Goal: Check status: Check status

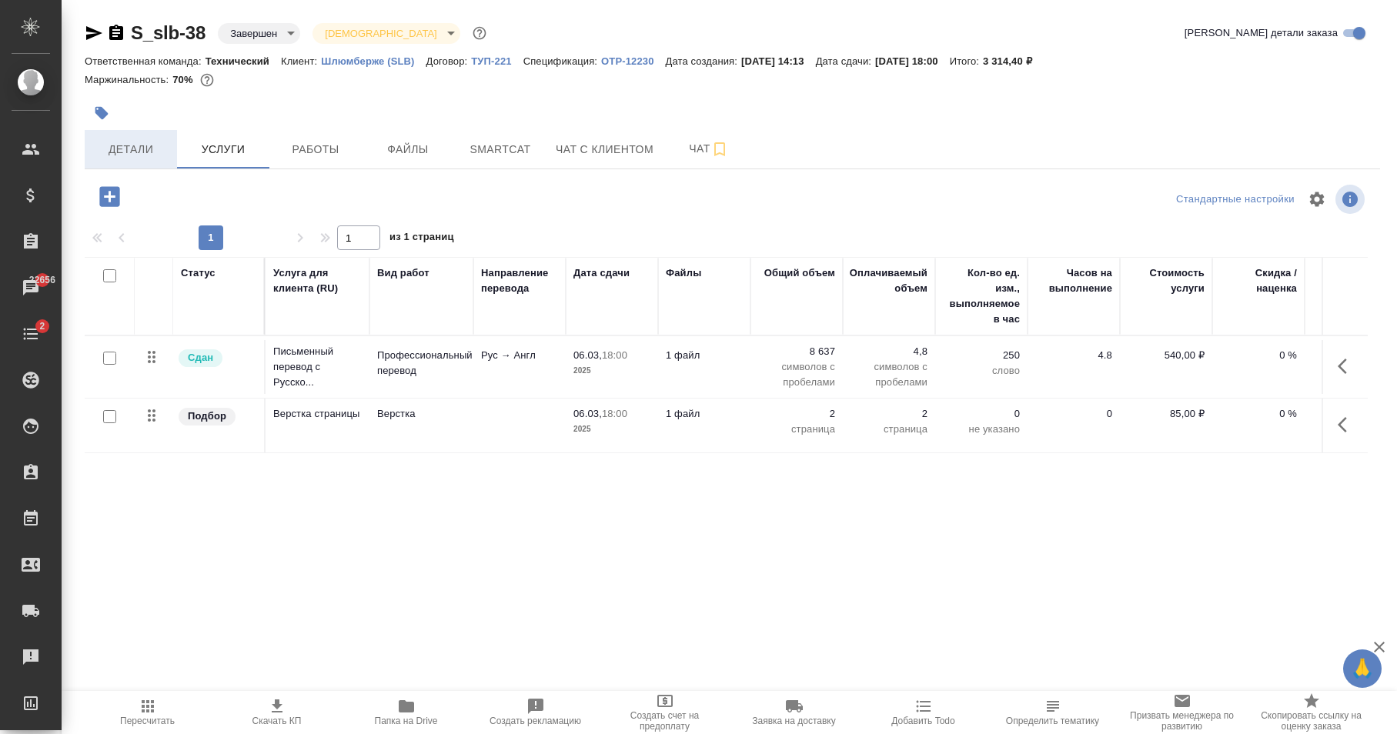
click at [128, 149] on span "Детали" at bounding box center [131, 149] width 74 height 19
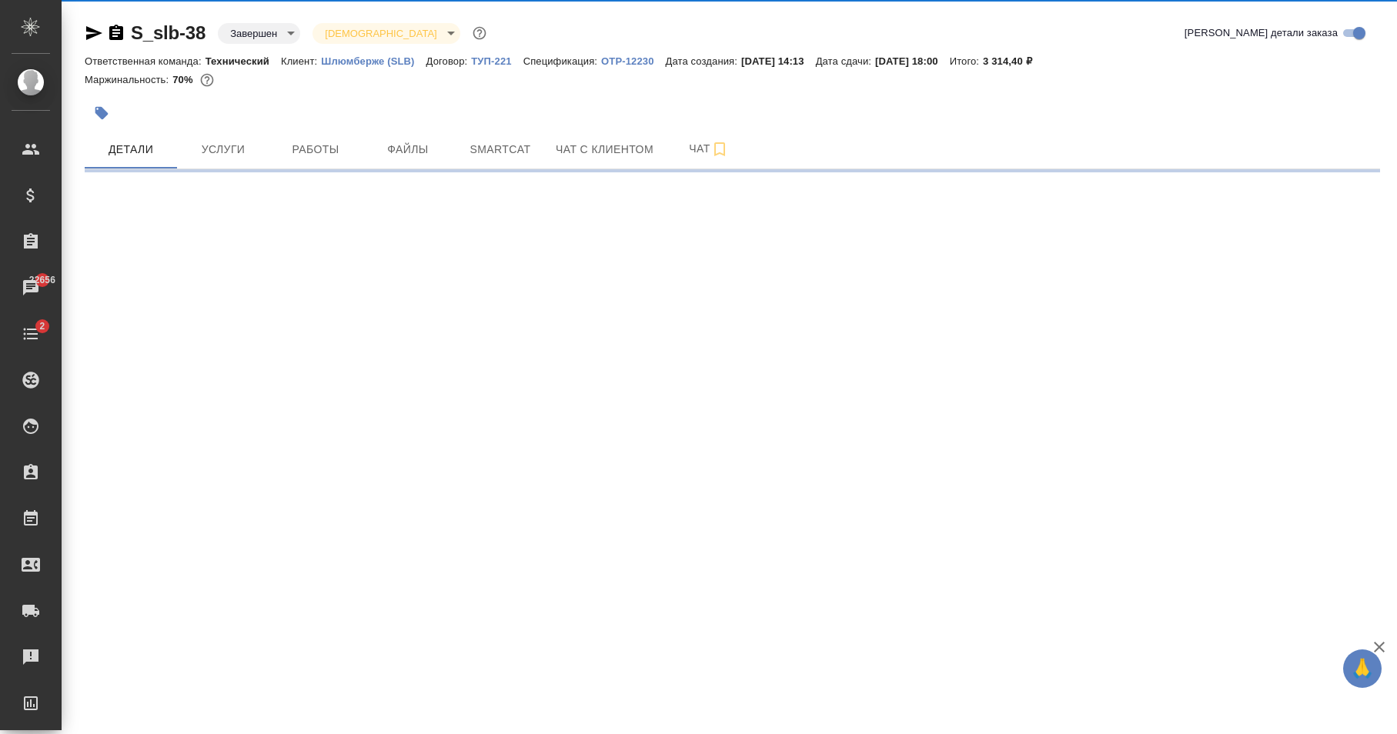
select select "RU"
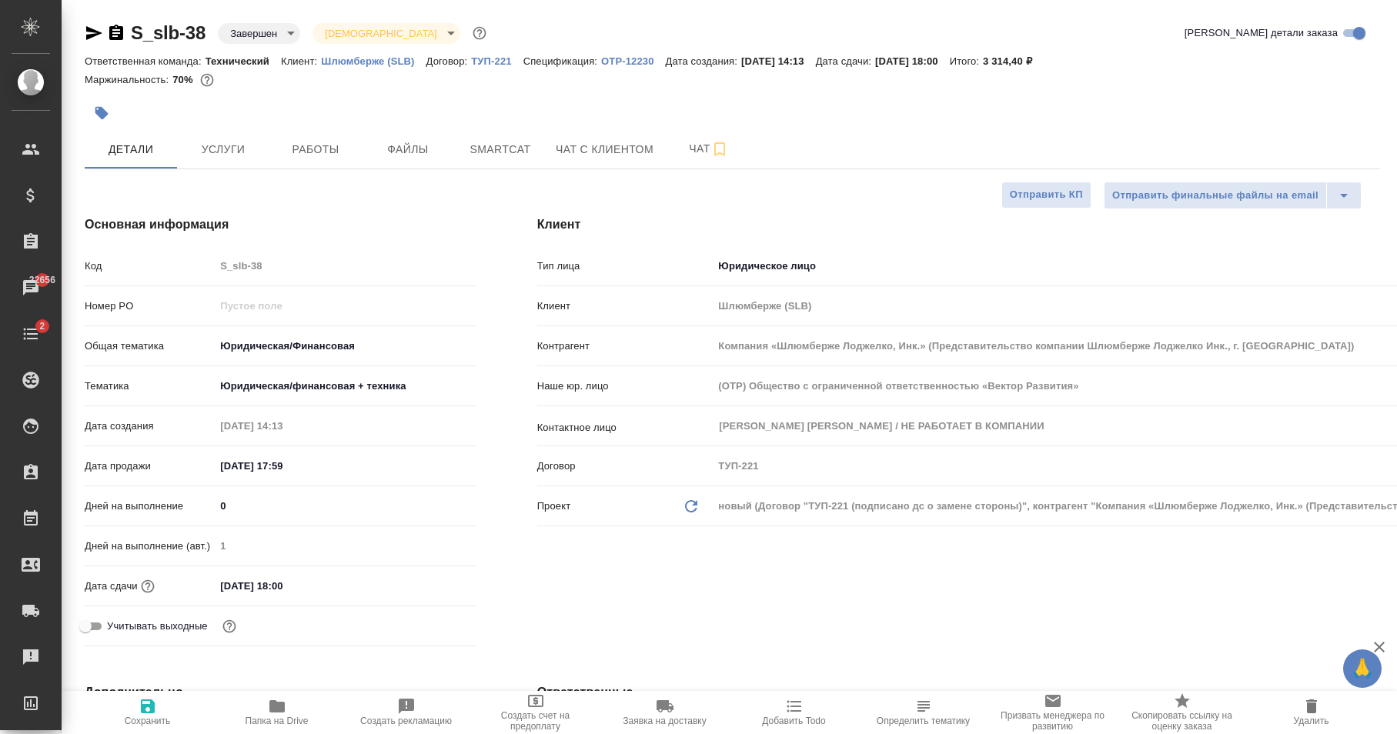
type textarea "x"
type input "Юридический"
type input "Авдеенко Кирилл"
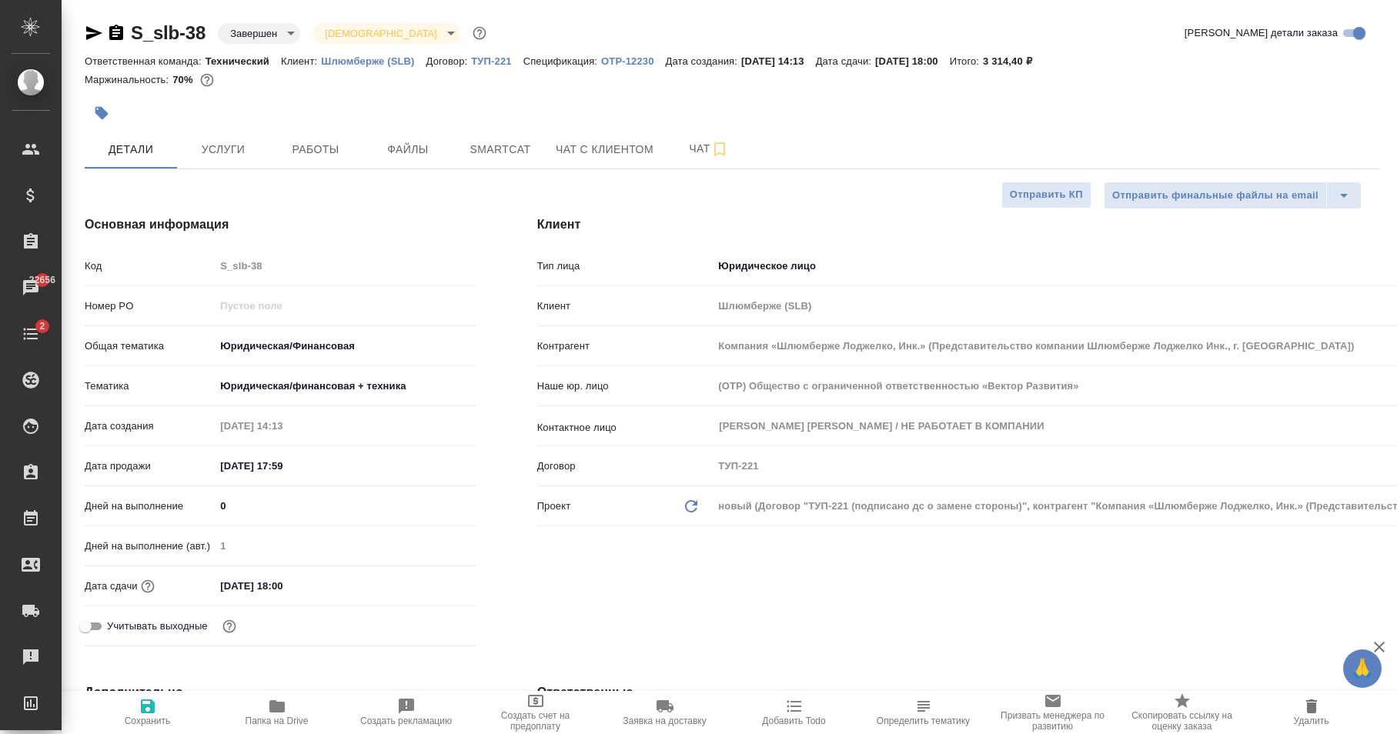
type input "Сеитов Павел"
type textarea "x"
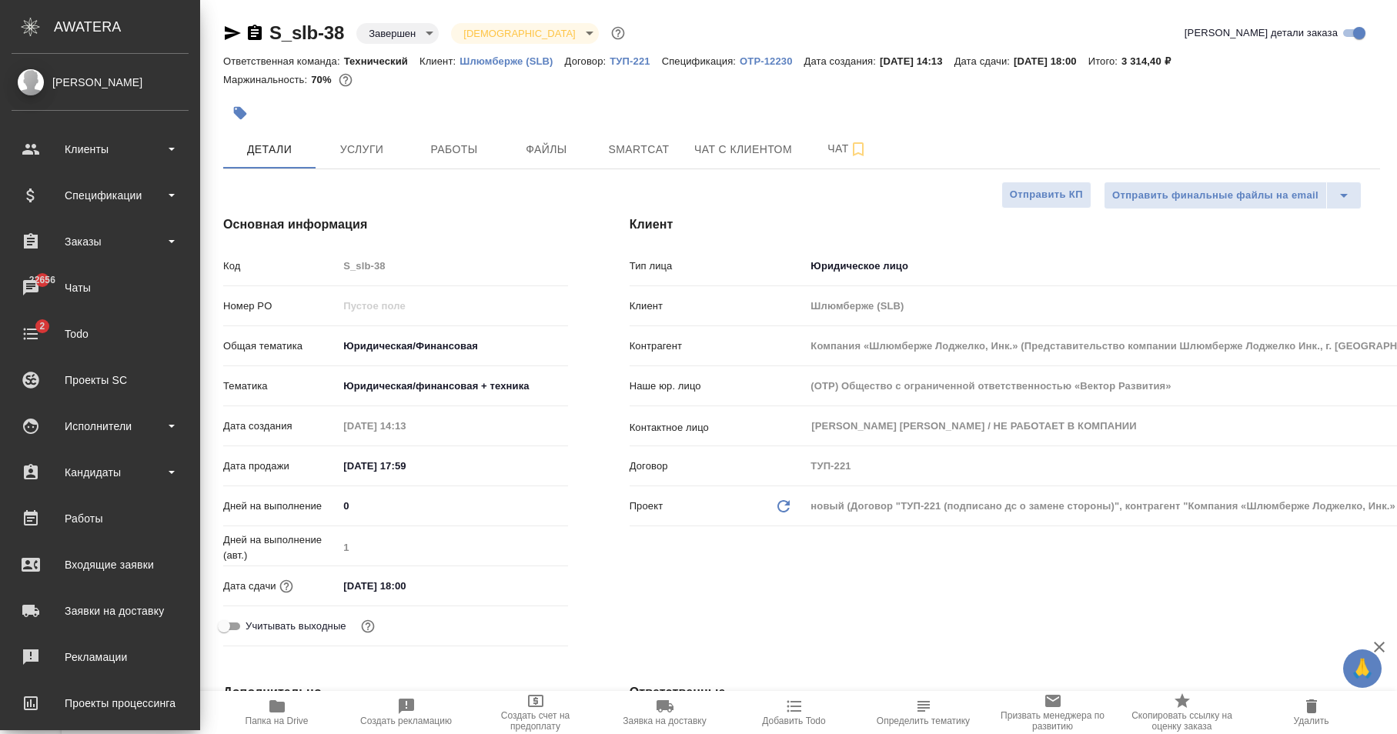
type textarea "x"
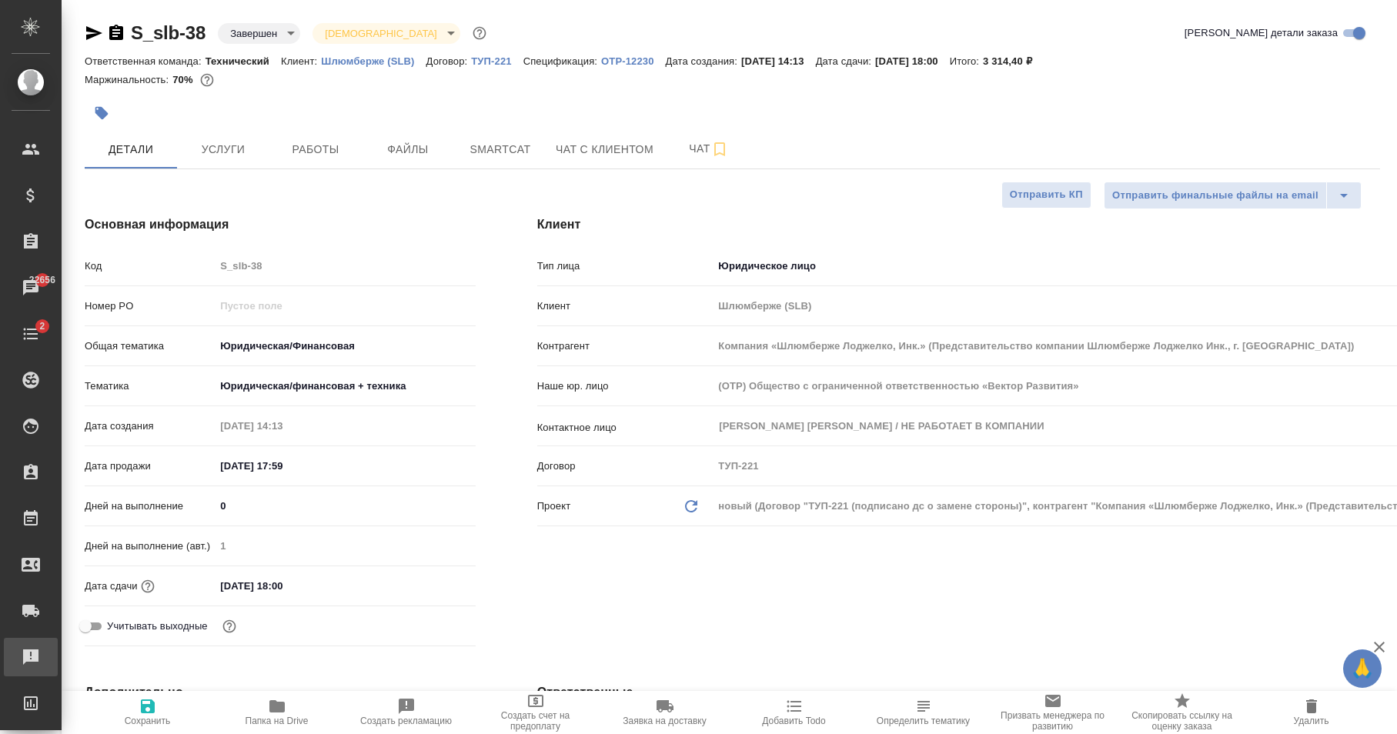
type textarea "x"
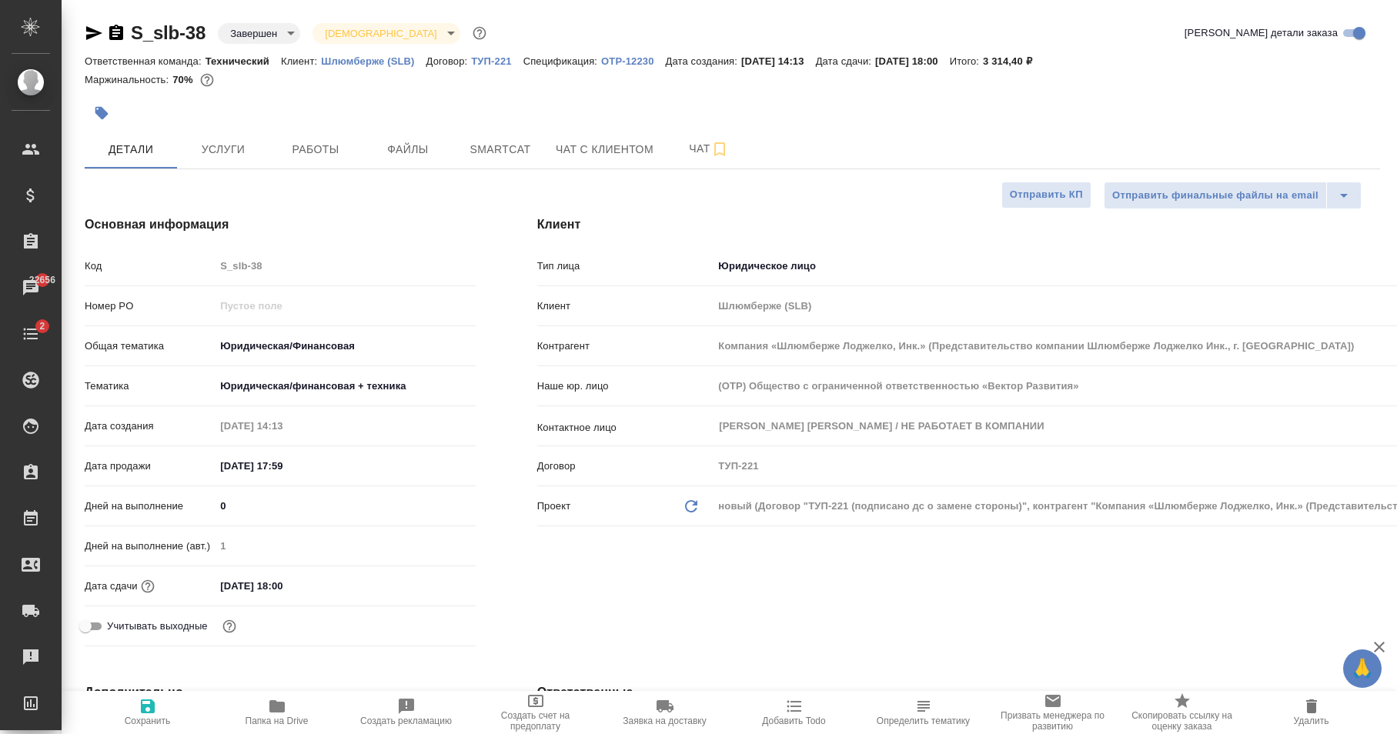
type textarea "x"
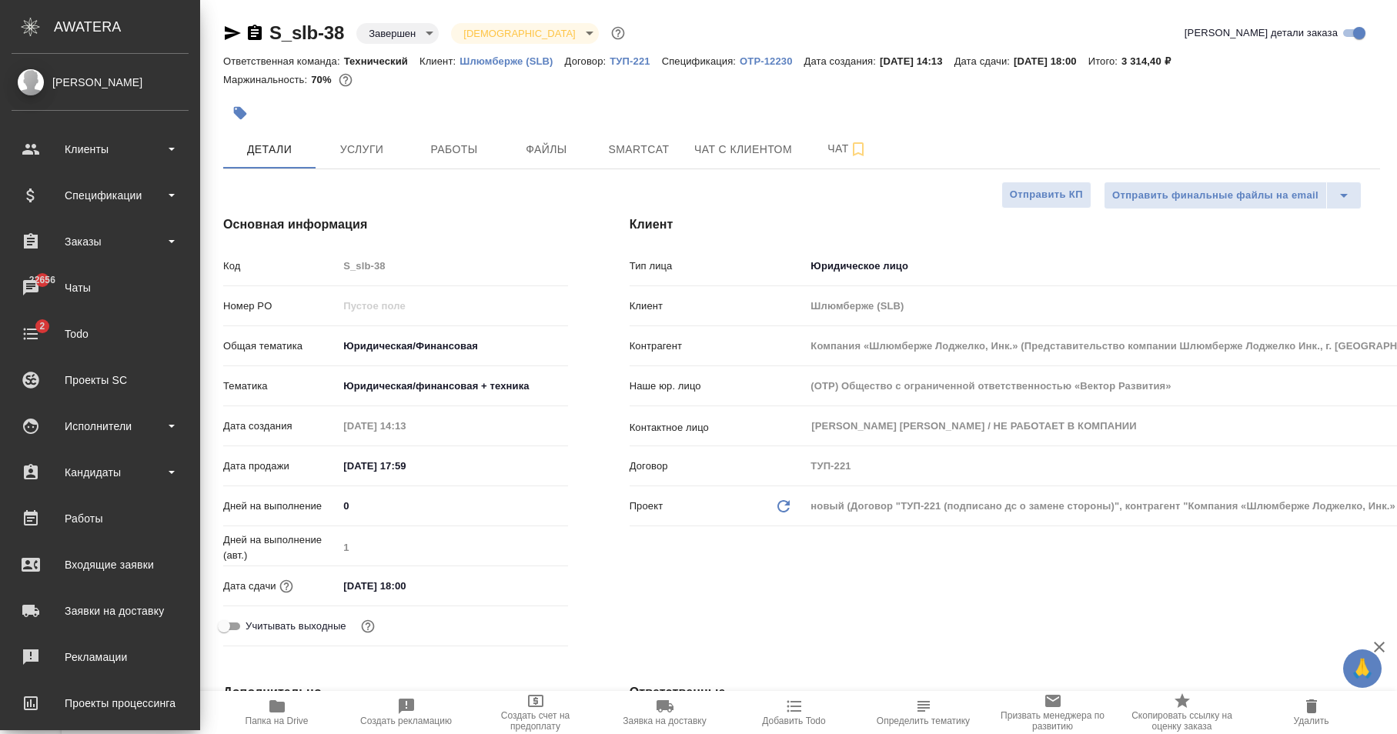
type textarea "x"
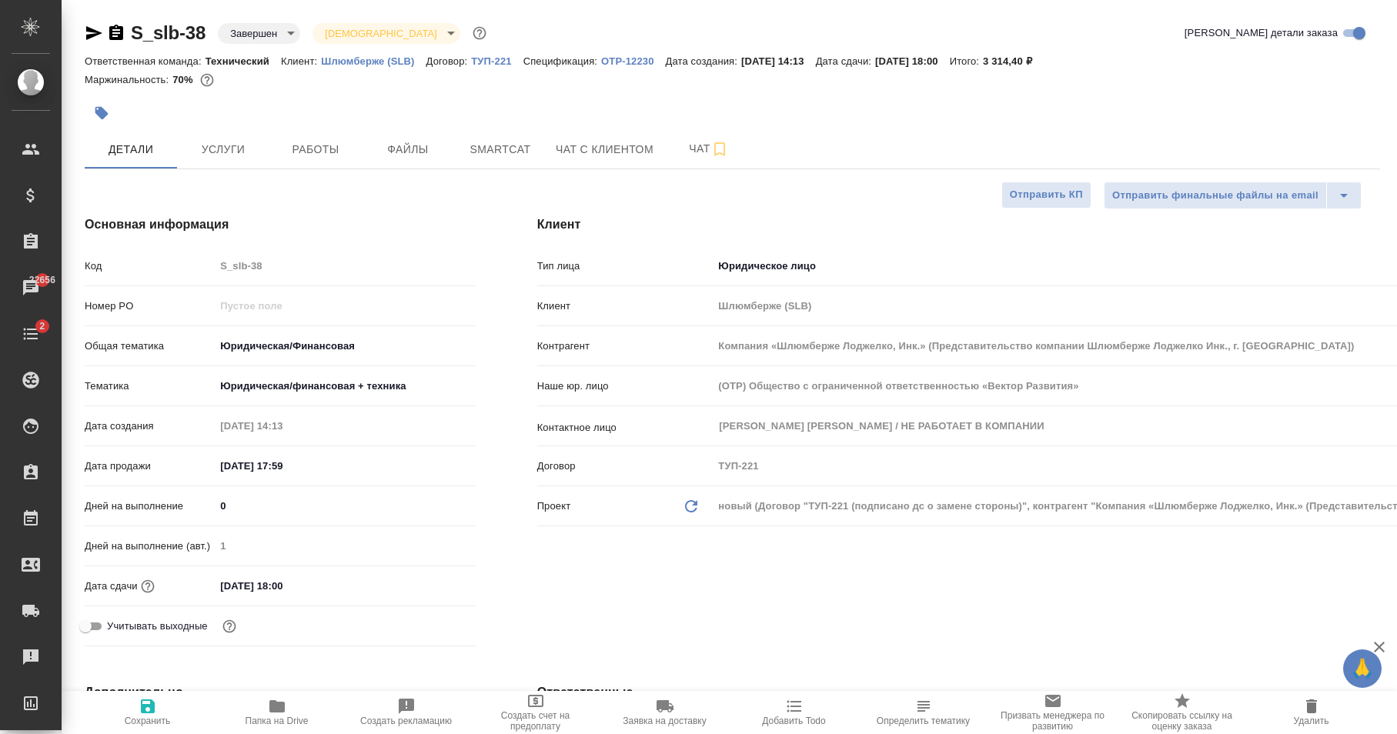
type textarea "x"
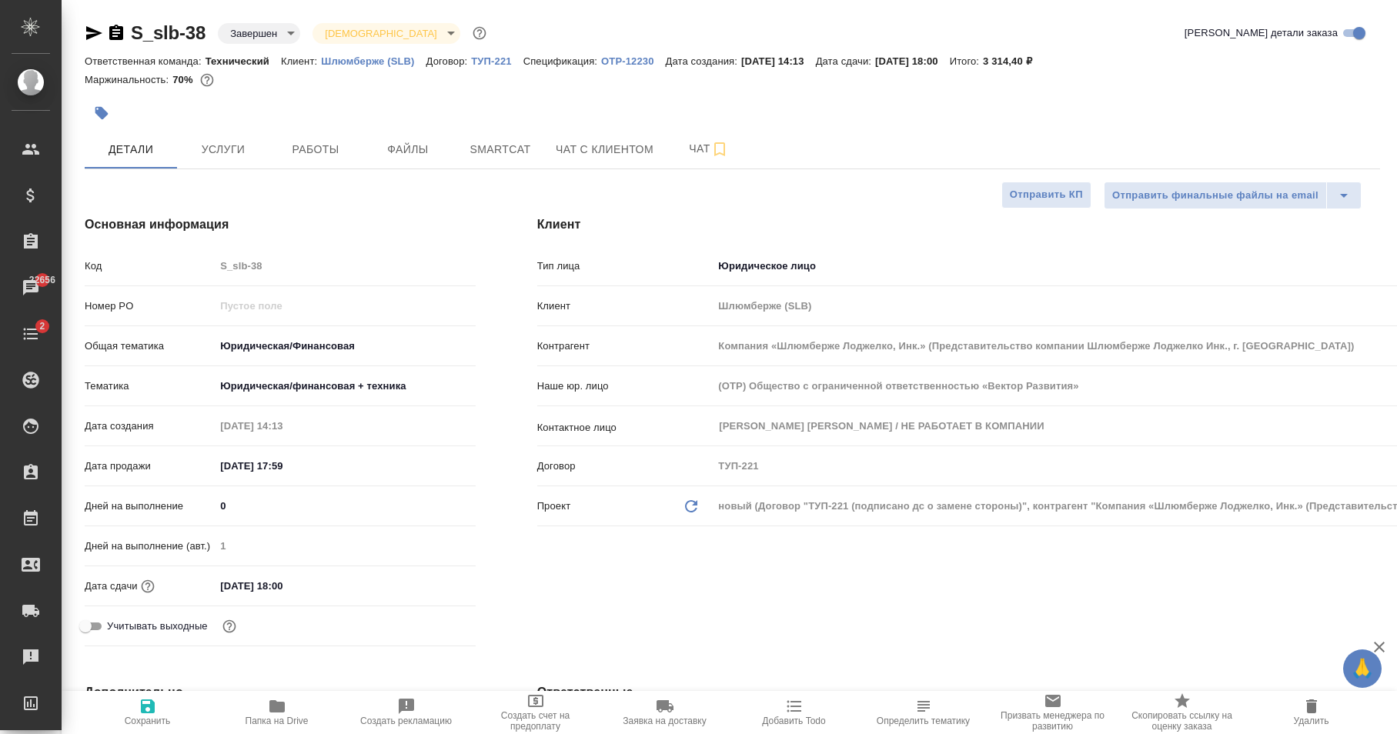
type textarea "x"
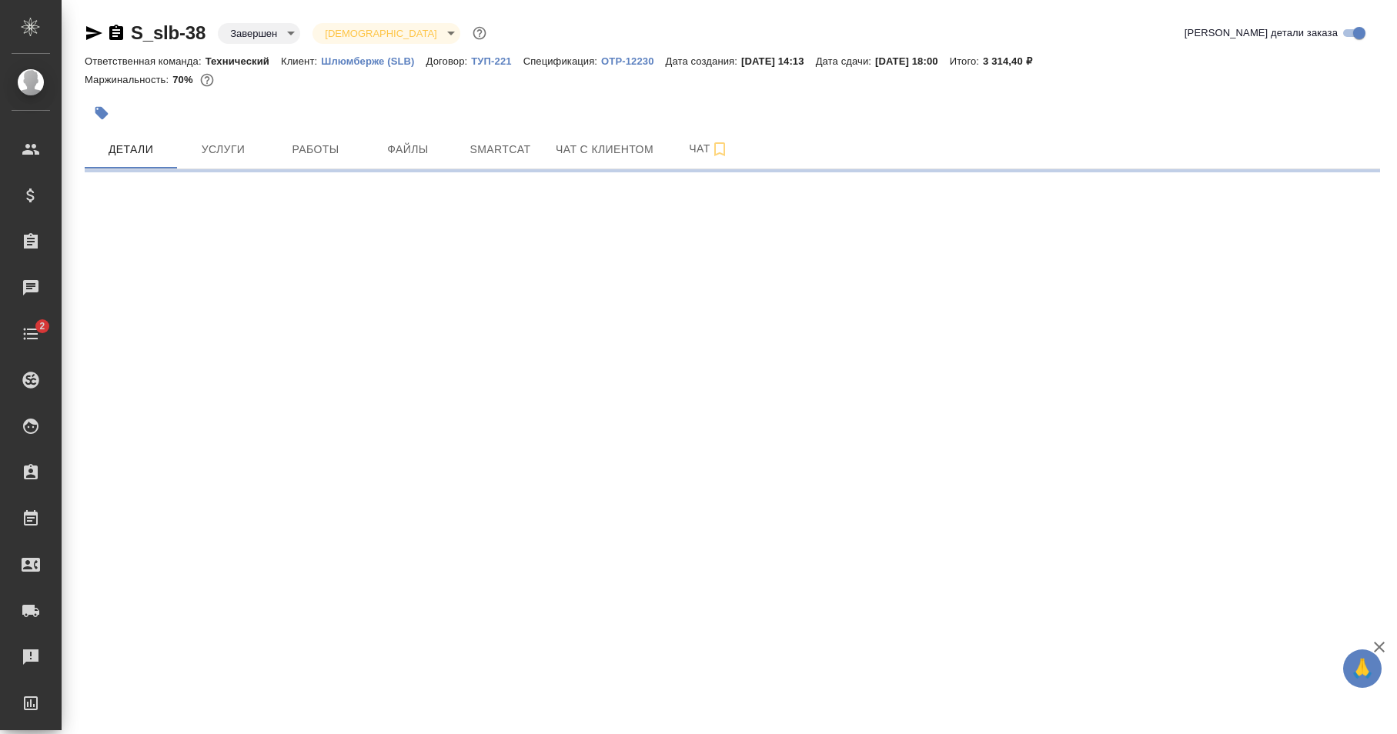
select select "RU"
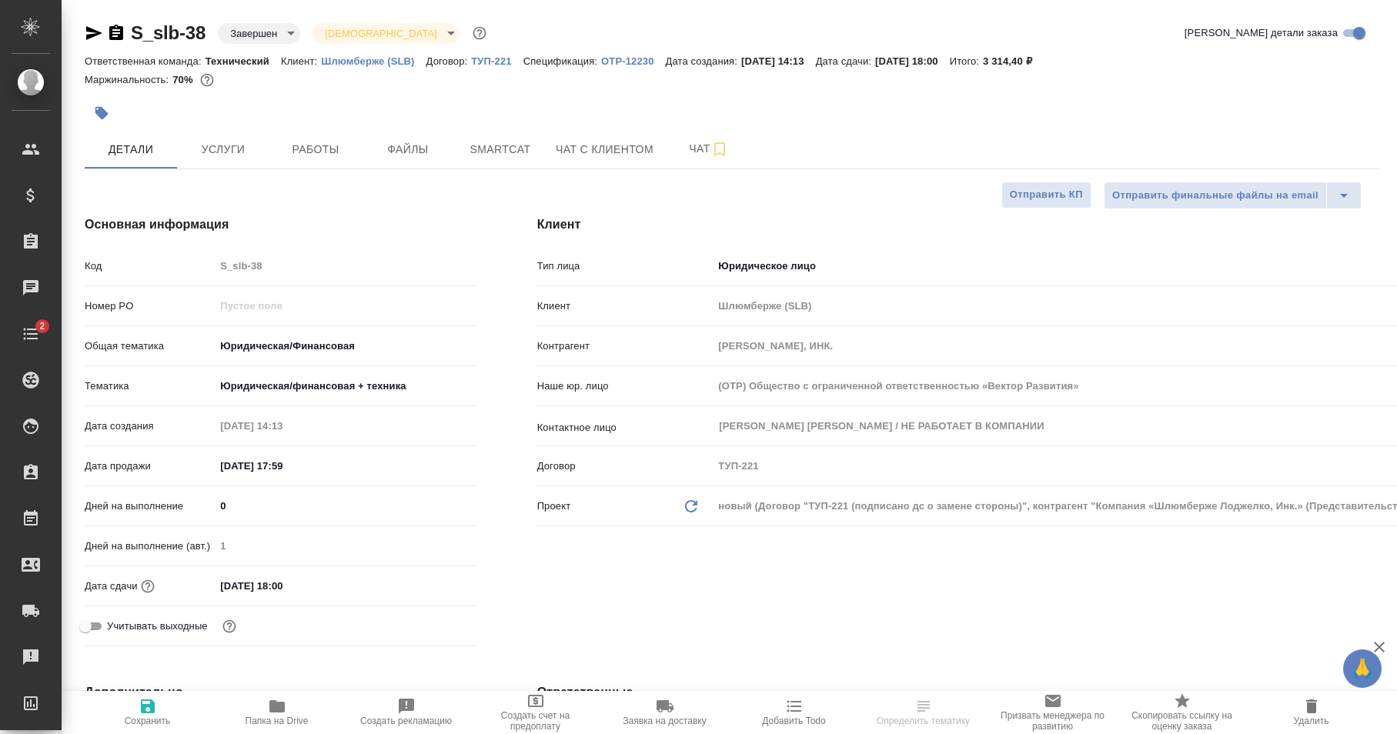
type textarea "x"
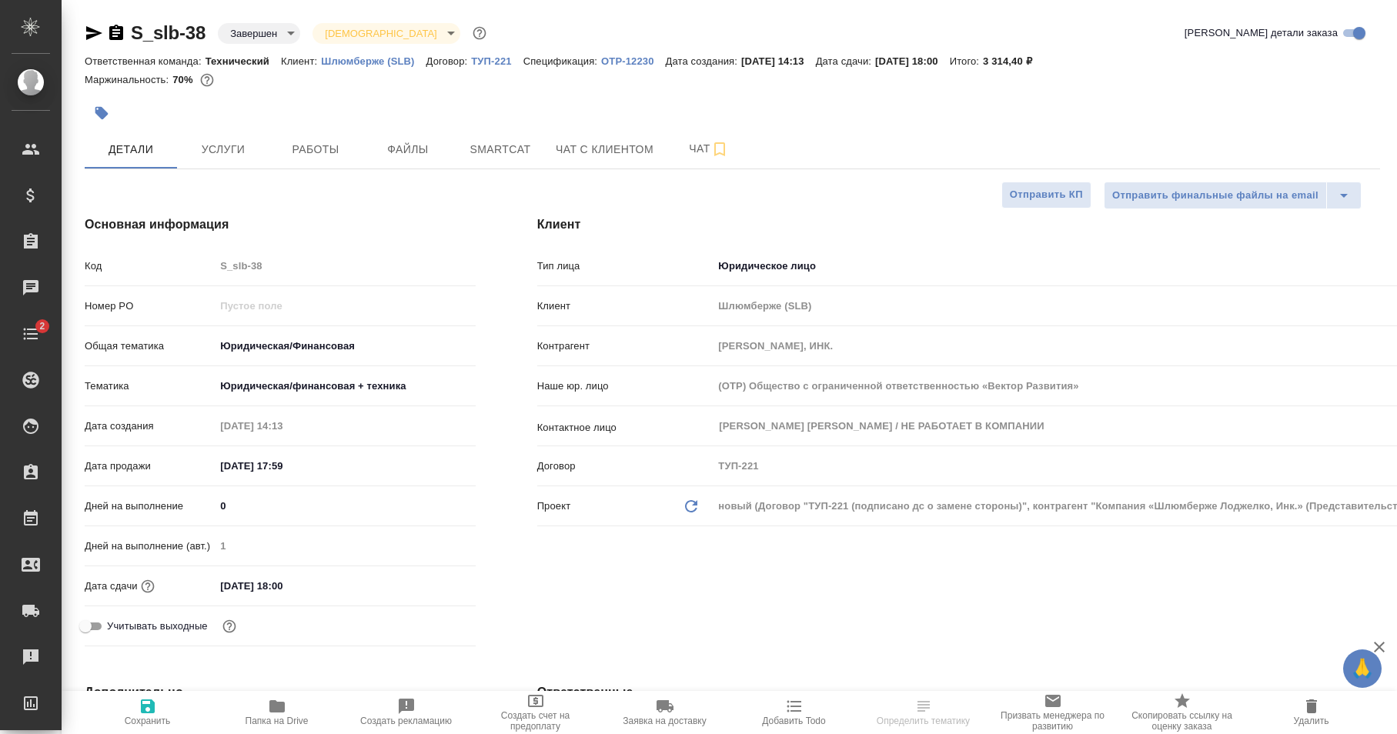
type textarea "x"
select select "RU"
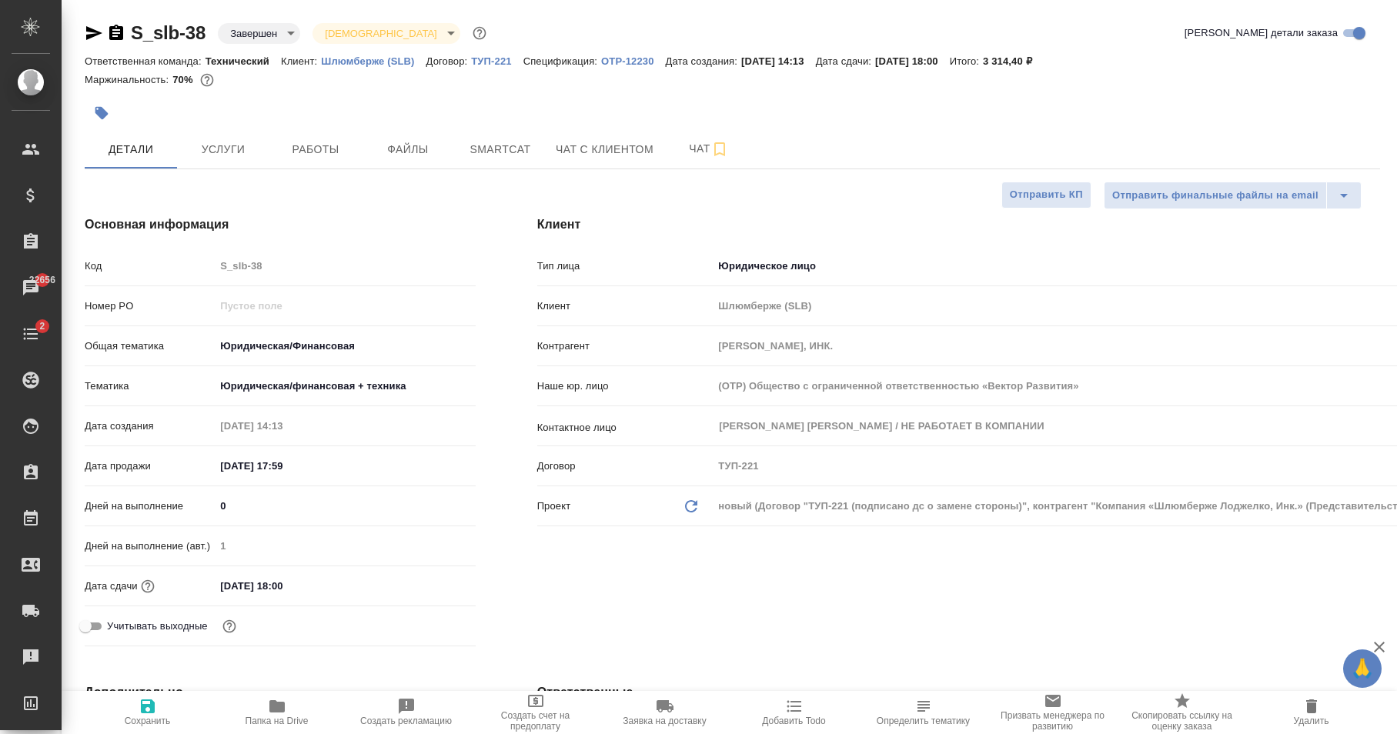
type textarea "x"
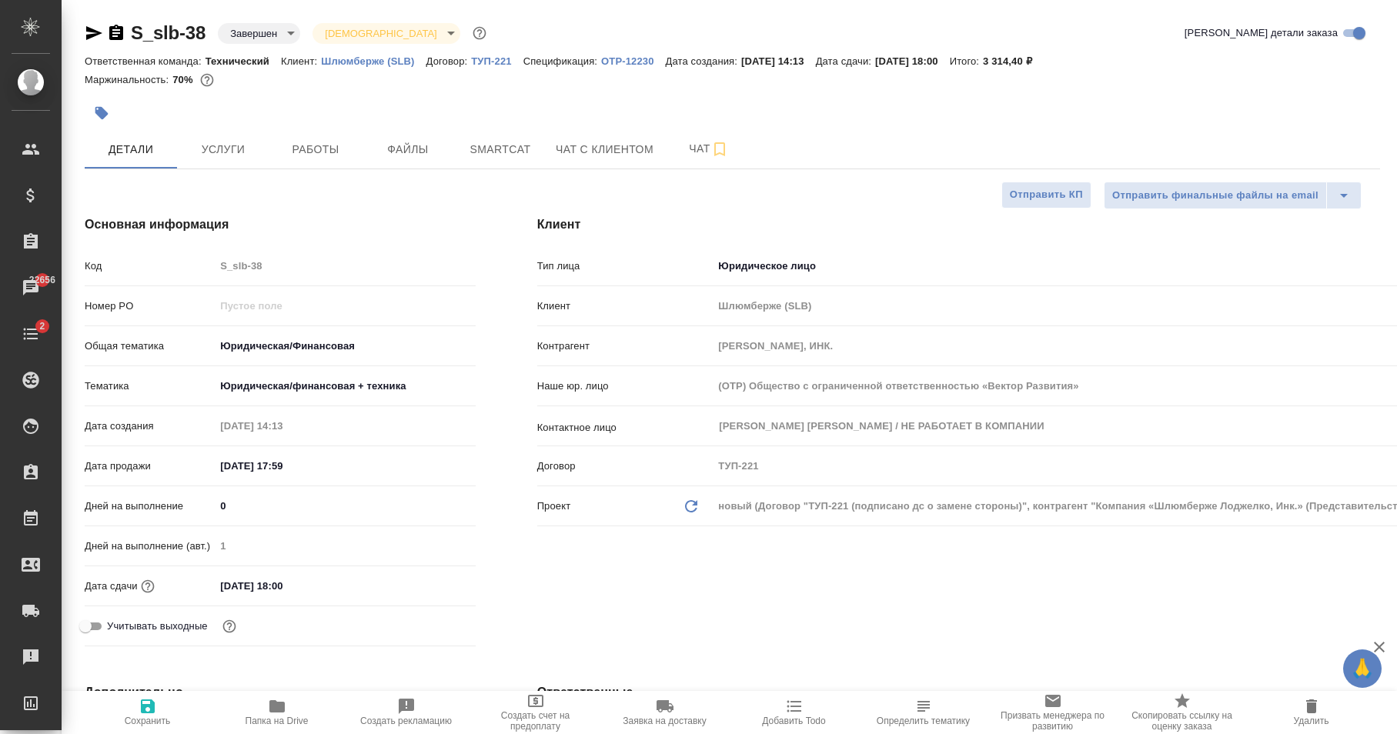
type textarea "x"
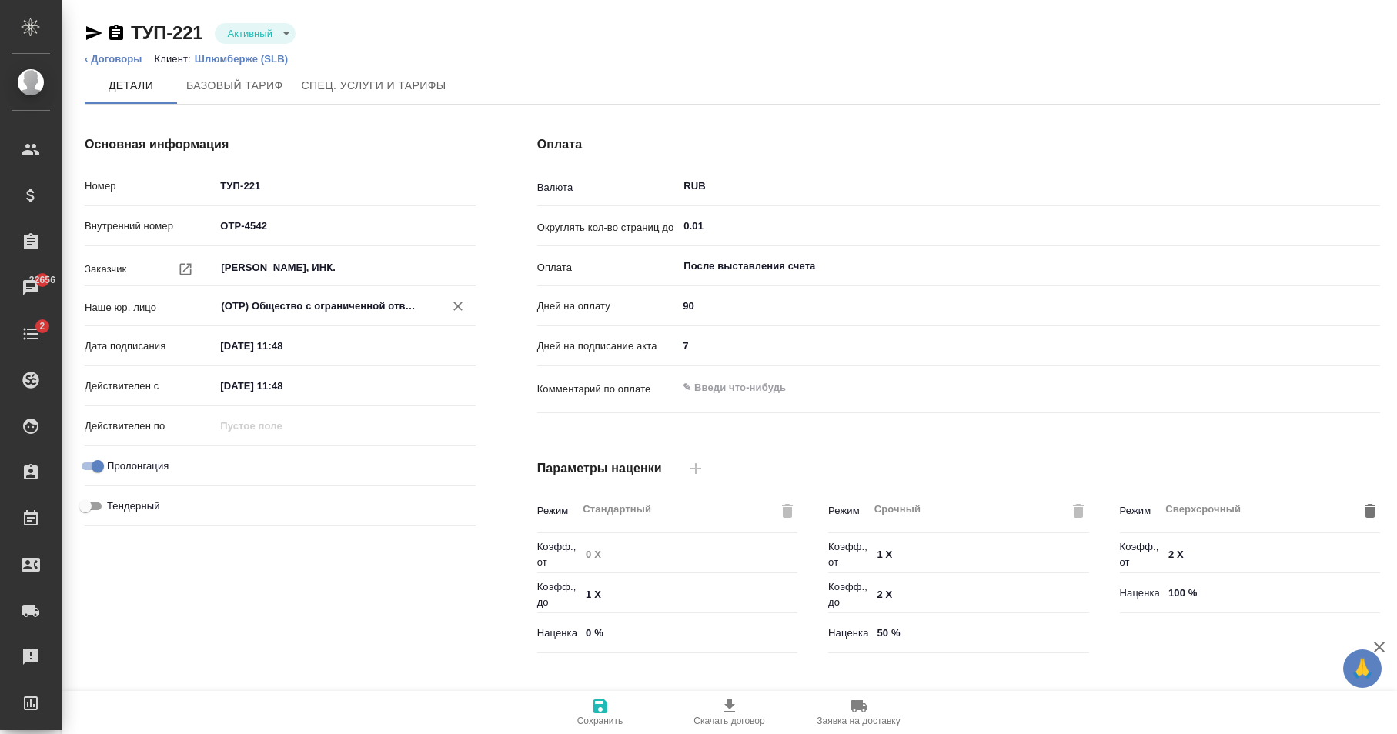
click at [350, 307] on input "(OTP) Общество с ограниченной ответственностью «Вектор Развития»" at bounding box center [318, 306] width 199 height 18
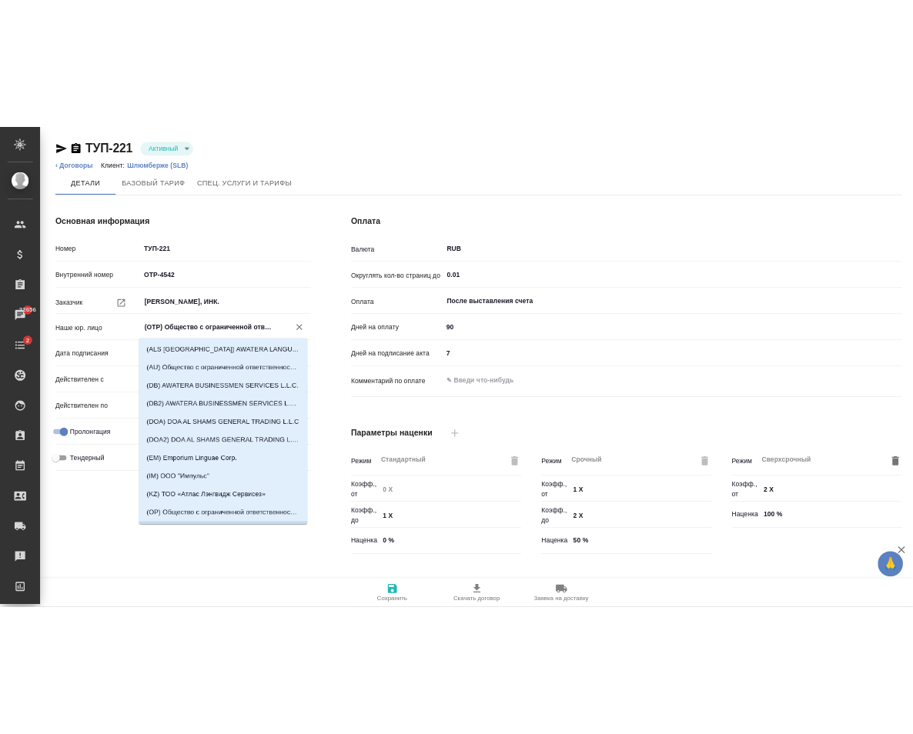
scroll to position [24, 0]
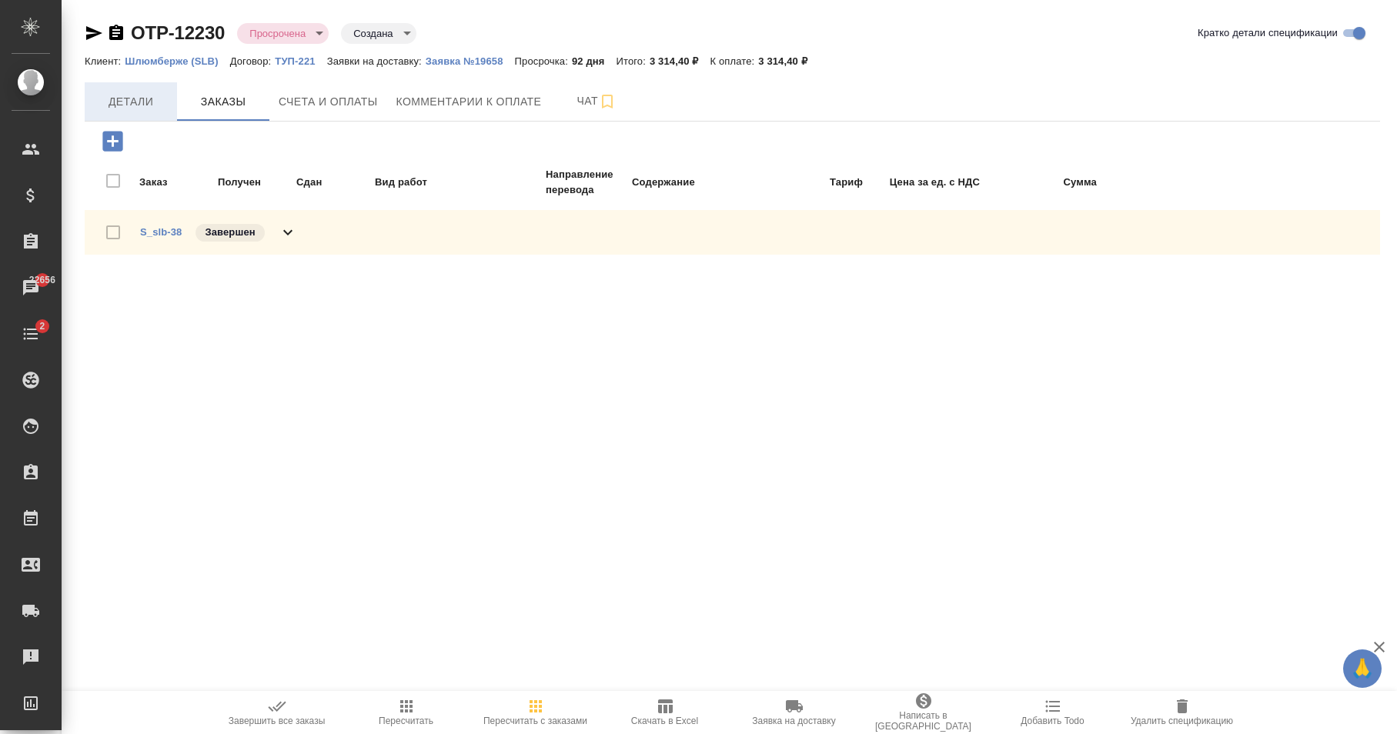
click at [116, 100] on span "Детали" at bounding box center [131, 101] width 74 height 19
